Goal: Task Accomplishment & Management: Use online tool/utility

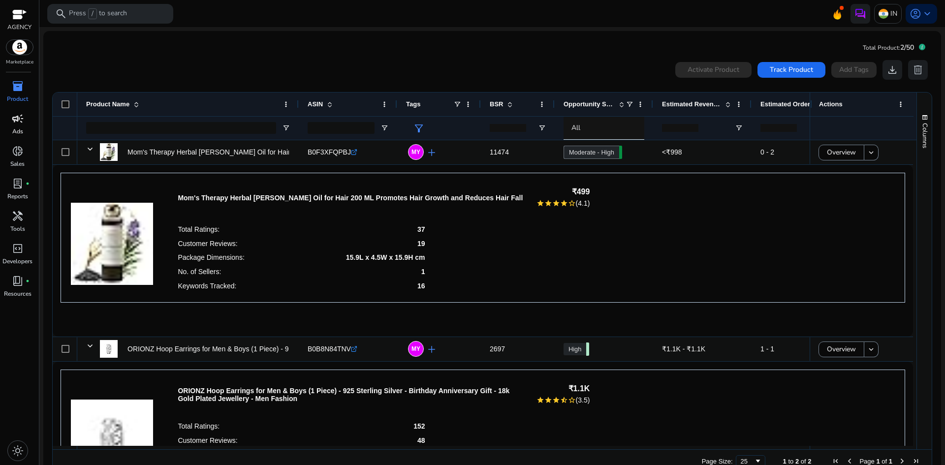
click at [23, 124] on span "campaign" at bounding box center [18, 119] width 12 height 12
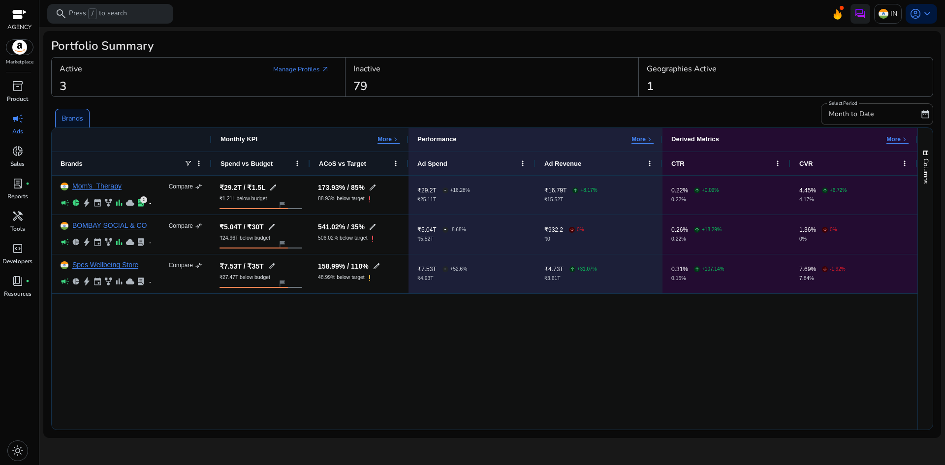
click at [16, 124] on span "campaign" at bounding box center [18, 119] width 12 height 12
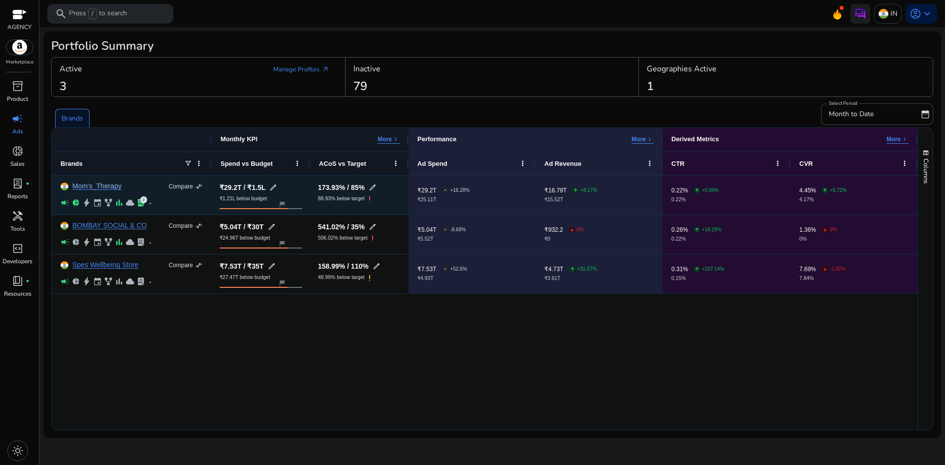
click at [101, 186] on link "Mom's_Therapy" at bounding box center [96, 186] width 49 height 7
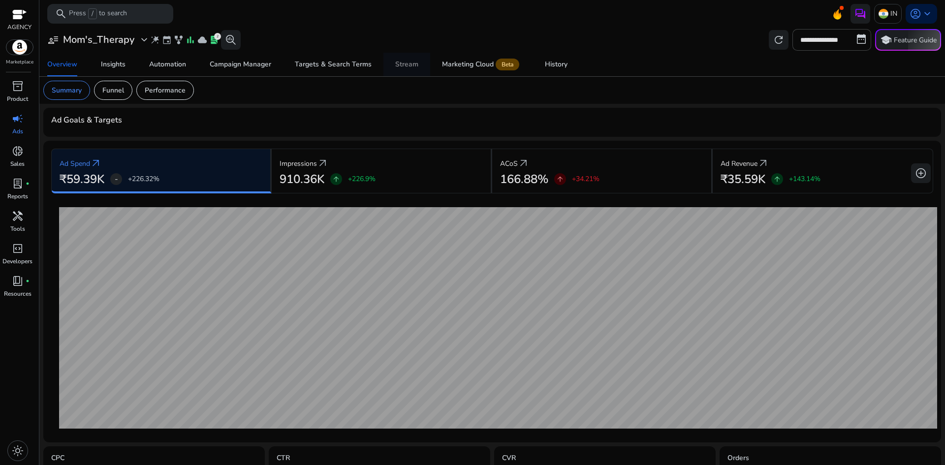
click at [395, 61] on div "Stream" at bounding box center [406, 64] width 23 height 7
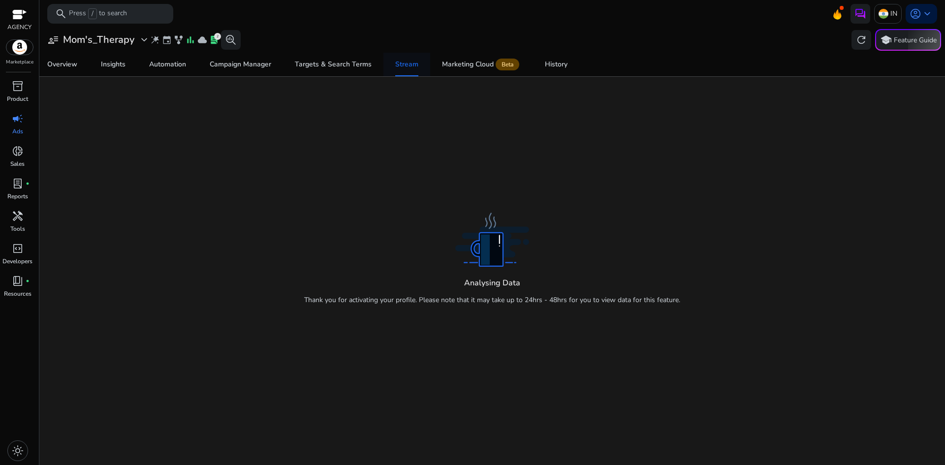
click at [407, 61] on div "Stream" at bounding box center [406, 64] width 23 height 7
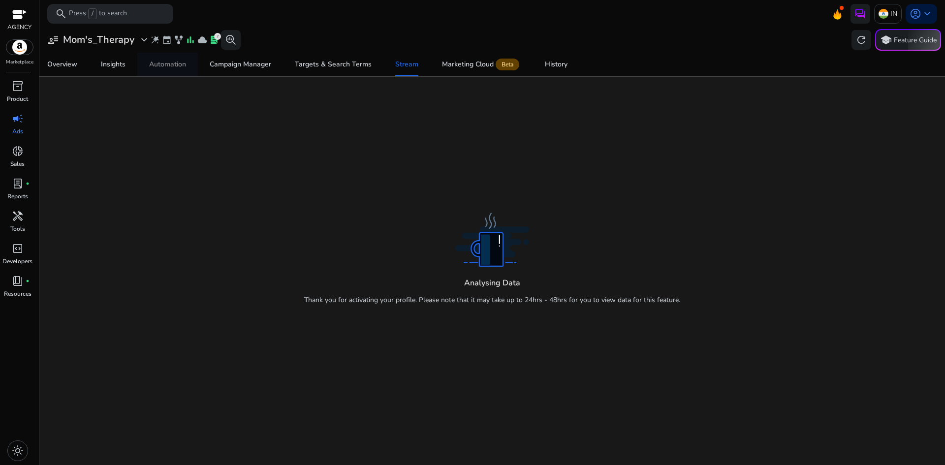
click at [171, 62] on div "Automation" at bounding box center [167, 64] width 37 height 7
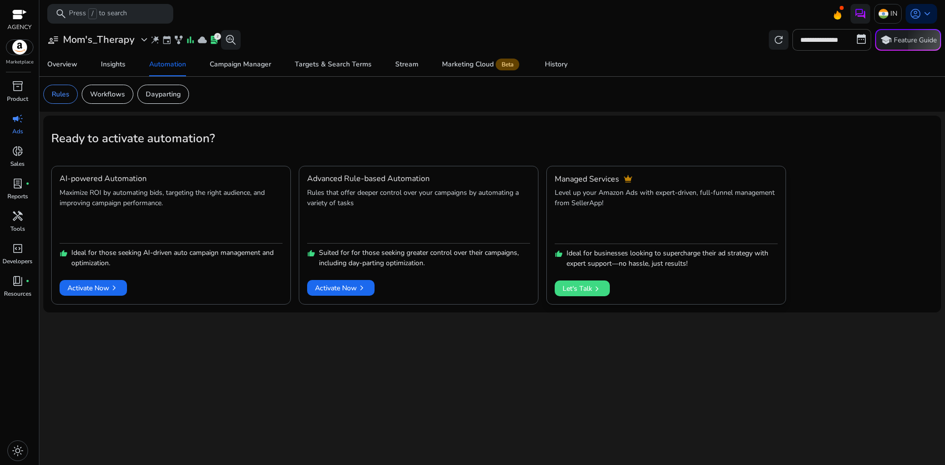
drag, startPoint x: 625, startPoint y: 180, endPoint x: 637, endPoint y: 182, distance: 12.0
click at [637, 182] on div "Managed Services crown" at bounding box center [666, 179] width 223 height 10
click at [339, 284] on span "Activate Now chevron_right" at bounding box center [341, 288] width 52 height 10
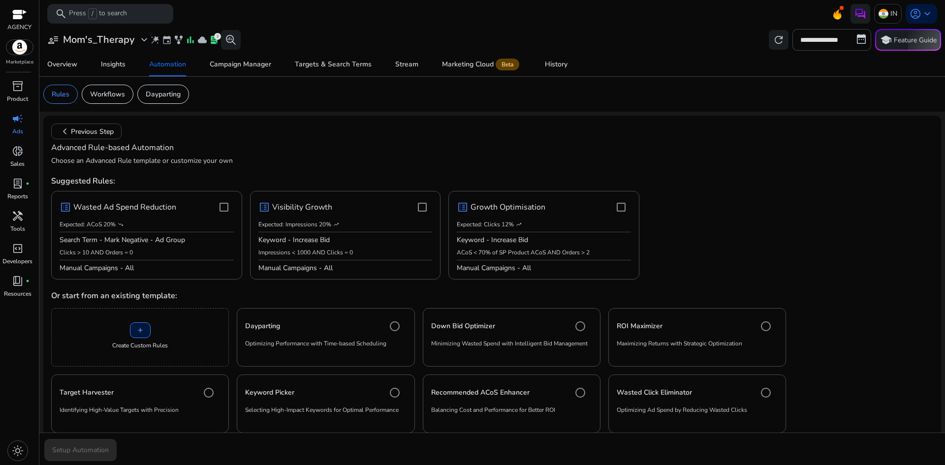
click at [331, 119] on mat-card "chevron_left Previous Step Advanced Rule-based Automation Choose an Advanced Ru…" at bounding box center [492, 315] width 898 height 399
